Goal: Task Accomplishment & Management: Manage account settings

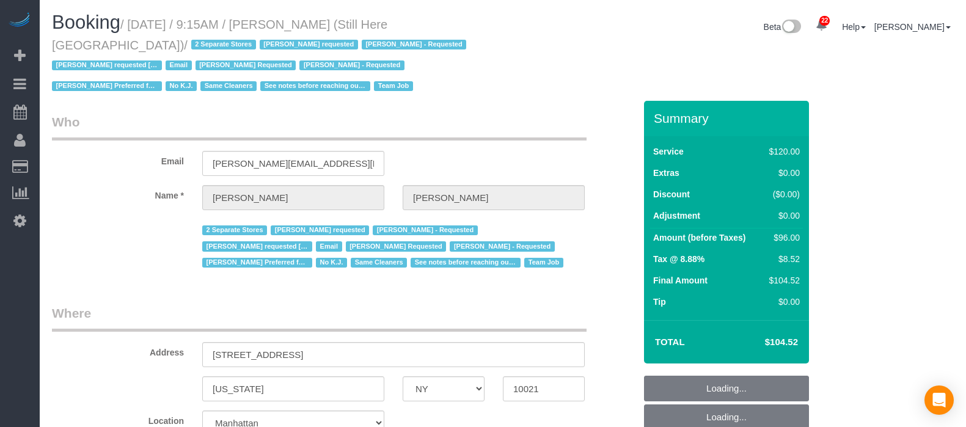
select select "NY"
select select "90"
select select "string:stripe-pm_1Oyz8t4VGloSiKo71skqOF54"
select select "number:89"
select select "number:90"
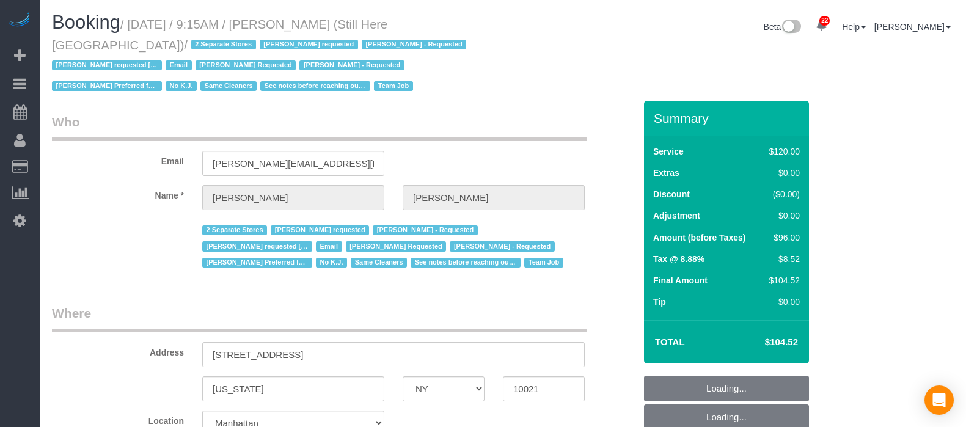
select select "number:15"
select select "number:5"
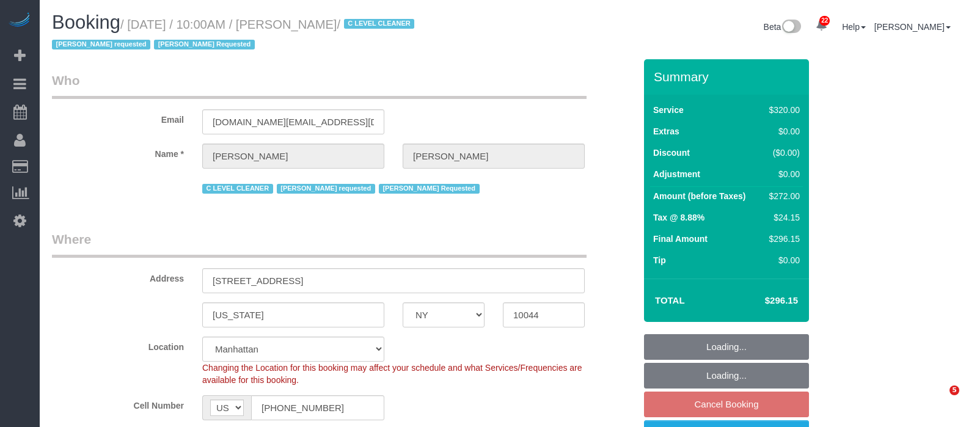
select select "NY"
select select "240"
select select "spot2"
select select "number:89"
select select "number:90"
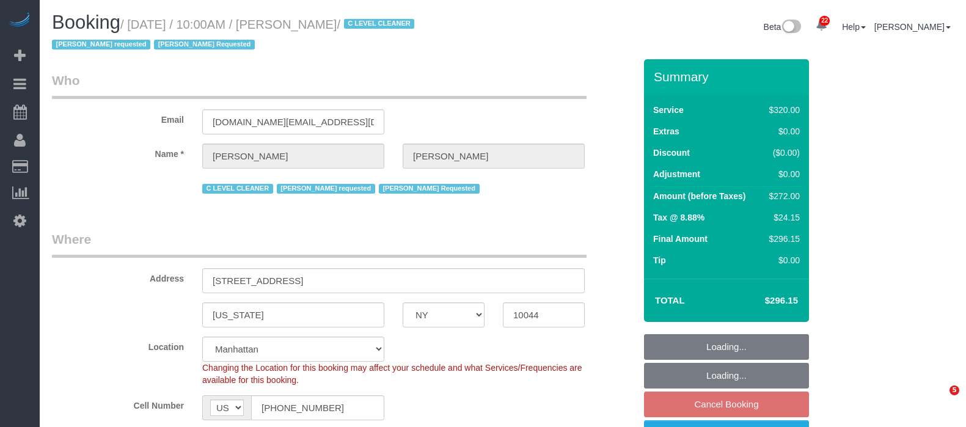
select select "number:15"
select select "number:5"
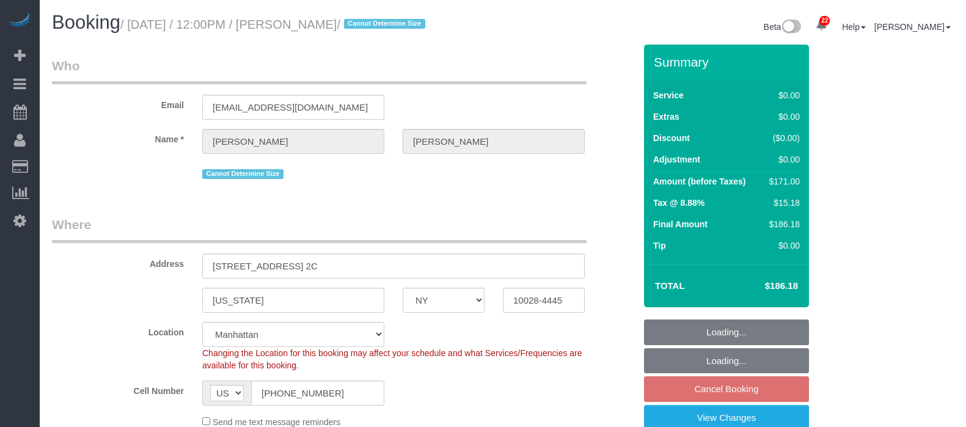
select select "NY"
select select "2"
select select "number:89"
select select "number:73"
select select "number:15"
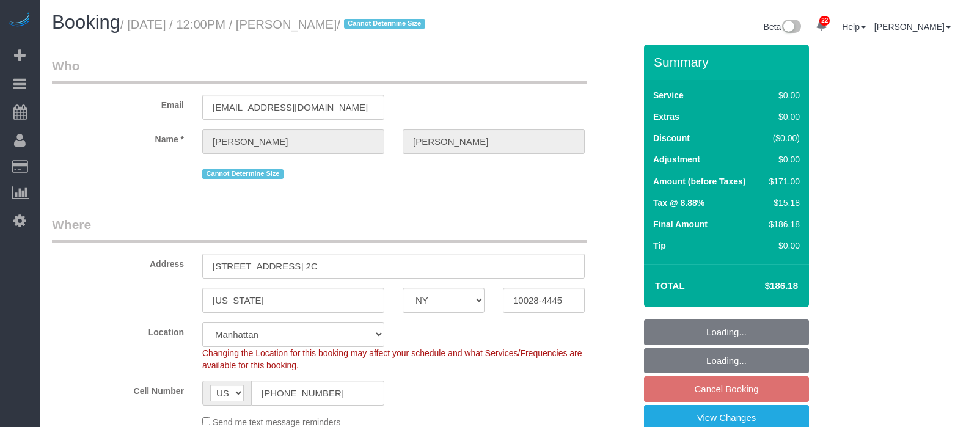
select select "number:5"
select select "spot59"
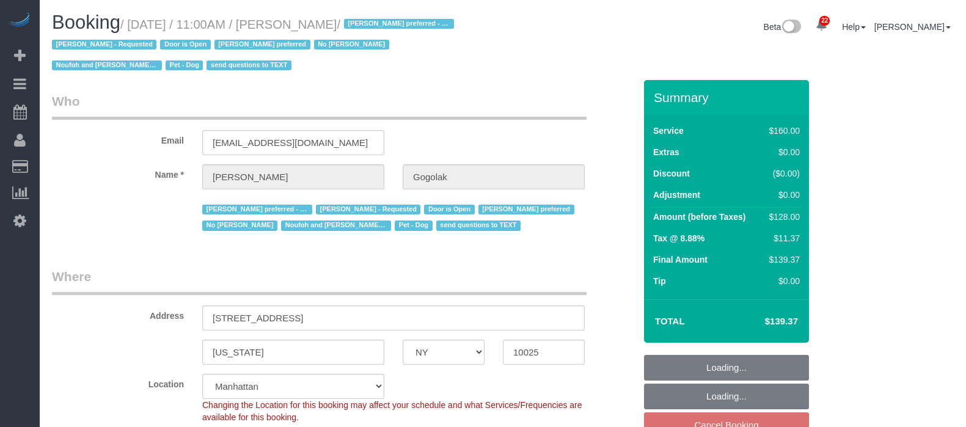
select select "NY"
select select "string:stripe-pm_1RfNyY4VGloSiKo7jWnzrFGY"
select select "spot2"
select select "number:58"
select select "number:76"
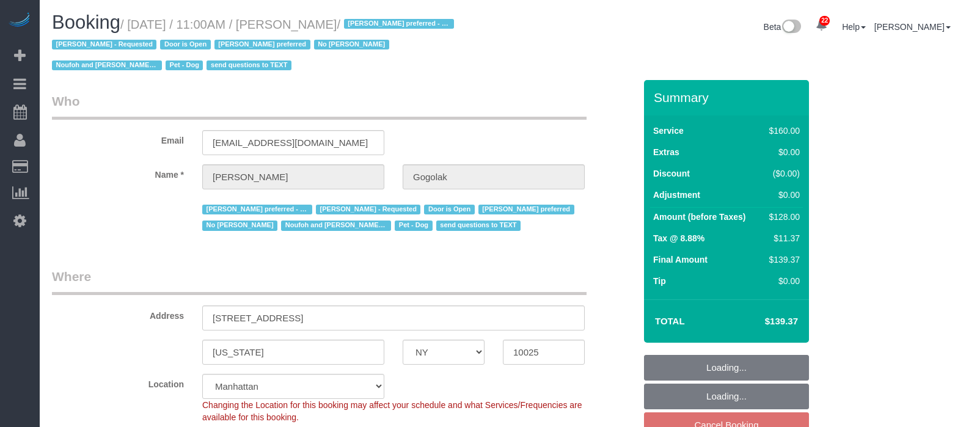
select select "number:13"
select select "number:5"
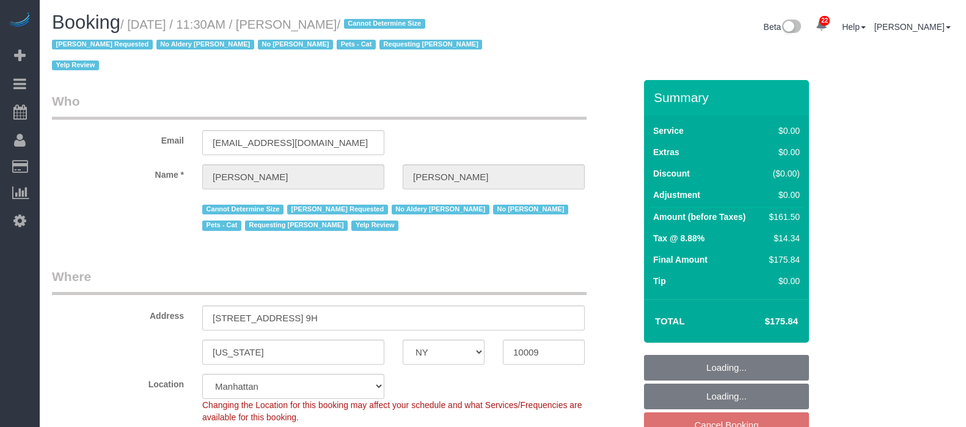
select select "NY"
select select "2"
select select "string:stripe-pm_1REukM4VGloSiKo7eNuG2me4"
select select "number:89"
select select "number:90"
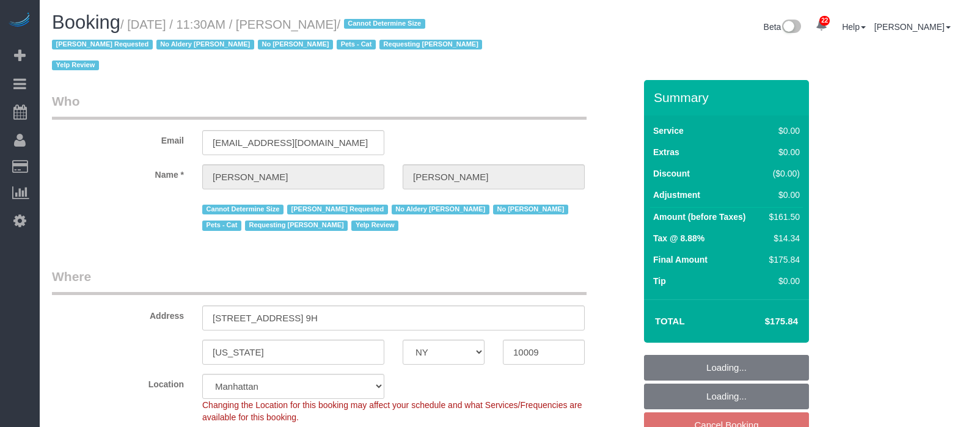
select select "number:14"
select select "number:5"
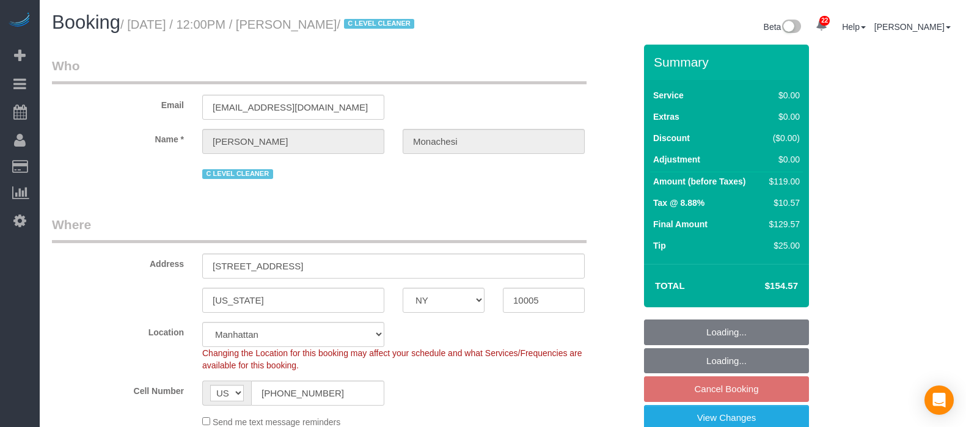
select select "NY"
select select "1"
select select "string:stripe-pm_1QlwZp4VGloSiKo7Aw8ONXaS"
select select "spot2"
select select "number:59"
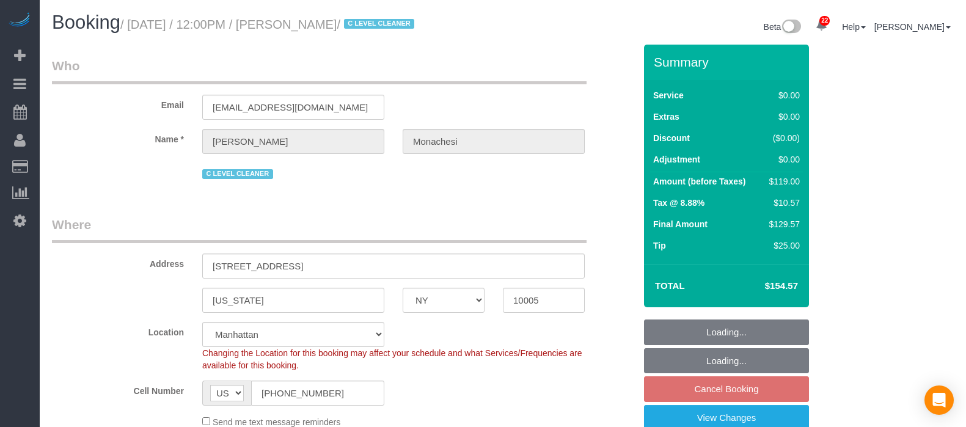
select select "number:76"
select select "number:15"
select select "number:6"
select select "number:21"
